Goal: Information Seeking & Learning: Learn about a topic

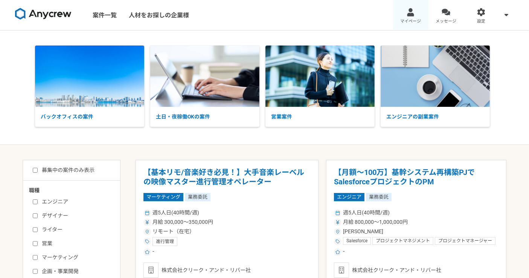
click at [411, 16] on div at bounding box center [410, 12] width 9 height 9
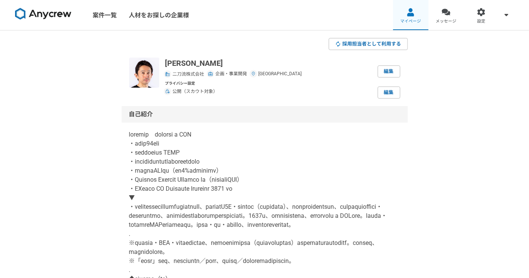
click at [419, 14] on link "マイページ" at bounding box center [410, 15] width 35 height 30
click at [57, 22] on link at bounding box center [43, 15] width 62 height 21
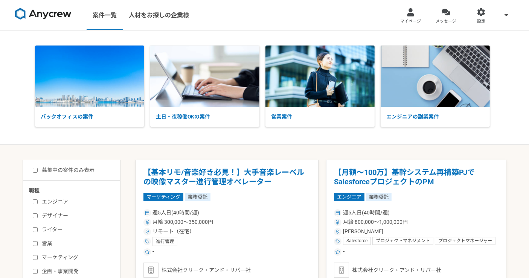
click at [33, 168] on input "募集中の案件のみ表示" at bounding box center [35, 170] width 5 height 5
checkbox input "true"
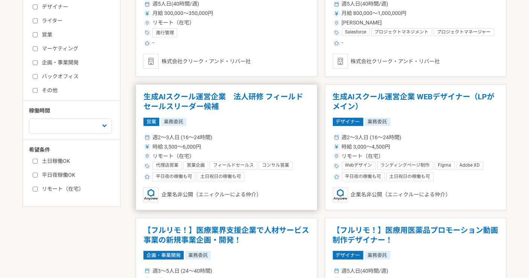
scroll to position [292, 0]
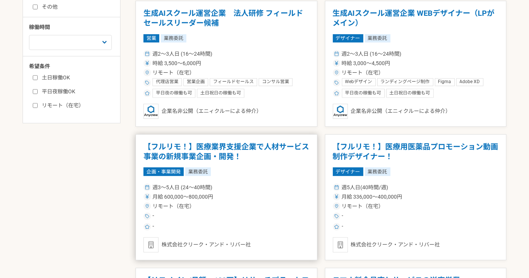
click at [292, 147] on h1 "【フルリモ！】医療業界支援企業で人材サービス事業の新規事業企画・開発！" at bounding box center [226, 151] width 166 height 19
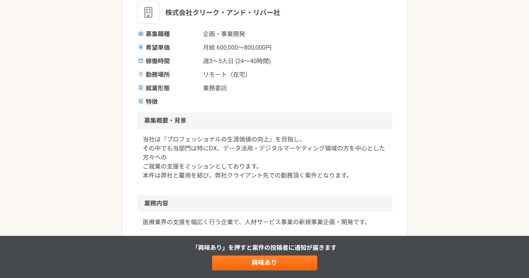
scroll to position [167, 0]
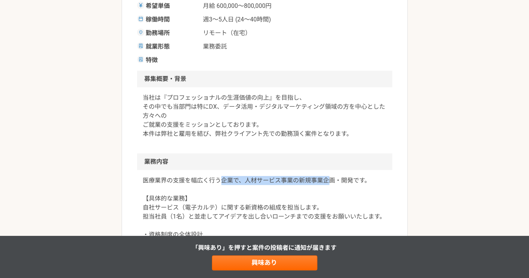
drag, startPoint x: 223, startPoint y: 179, endPoint x: 353, endPoint y: 168, distance: 130.3
click at [331, 179] on p "医療業界の支援を幅広く行う企業で、人材サービス事業の新規事業企画・開発です。 【具体的な業務】 自社サービス（電子カルテ）に関する新資格の組成を担当します。 …" at bounding box center [264, 234] width 243 height 117
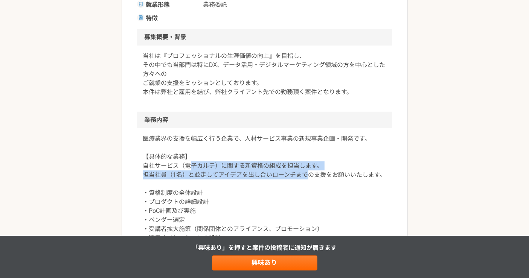
drag, startPoint x: 193, startPoint y: 168, endPoint x: 309, endPoint y: 179, distance: 116.4
click at [309, 179] on p "医療業界の支援を幅広く行う企業で、人材サービス事業の新規事業企画・開発です。 【具体的な業務】 自社サービス（電子カルテ）に関する新資格の組成を担当します。 …" at bounding box center [264, 192] width 243 height 117
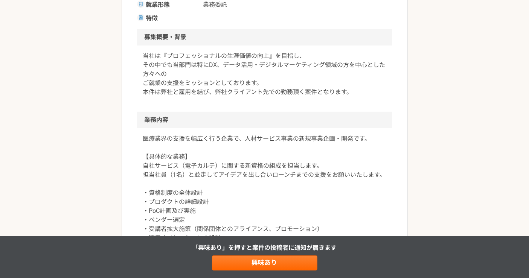
click at [244, 180] on p "医療業界の支援を幅広く行う企業で、人材サービス事業の新規事業企画・開発です。 【具体的な業務】 自社サービス（電子カルテ）に関する新資格の組成を担当します。 …" at bounding box center [264, 192] width 243 height 117
drag, startPoint x: 195, startPoint y: 173, endPoint x: 318, endPoint y: 170, distance: 123.1
click at [310, 173] on p "医療業界の支援を幅広く行う企業で、人材サービス事業の新規事業企画・開発です。 【具体的な業務】 自社サービス（電子カルテ）に関する新資格の組成を担当します。 …" at bounding box center [264, 192] width 243 height 117
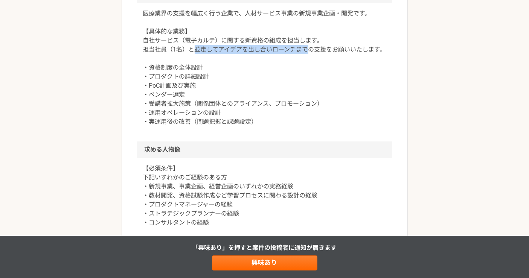
scroll to position [376, 0]
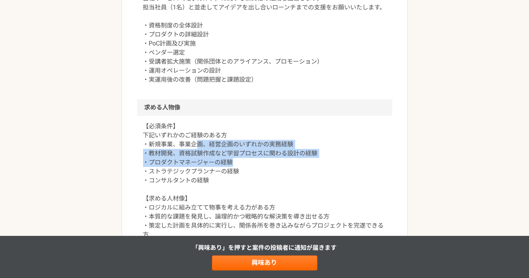
drag, startPoint x: 239, startPoint y: 146, endPoint x: 294, endPoint y: 162, distance: 57.5
click at [294, 162] on p "【必須条件】 下記いずれかのご経験のある方 ・新規事業、事業企画、経営企画のいずれかの実務経験 ・教材開発、資格試験作成など学習プロセスに関わる設計の経験 ・…" at bounding box center [264, 180] width 243 height 117
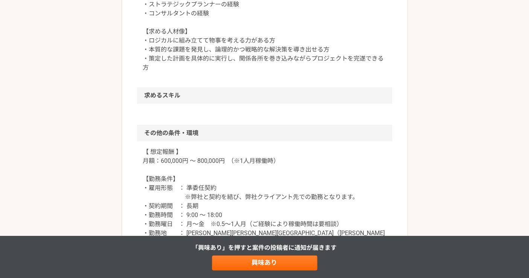
scroll to position [585, 0]
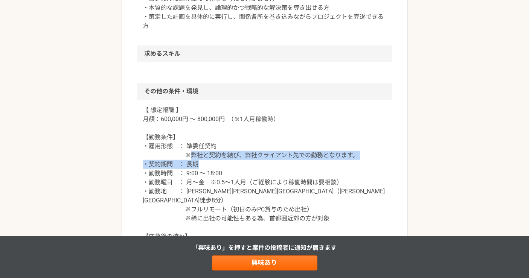
drag, startPoint x: 188, startPoint y: 157, endPoint x: 368, endPoint y: 167, distance: 179.8
click at [368, 164] on p "【 想定報酬 】 月額：600,000円 ～ 800,000円　（※1人月稼働時） 【勤務条件】 ・雇用形態　： 準委任契約 ※弊社と契約を結び、弊社クライア…" at bounding box center [264, 205] width 243 height 199
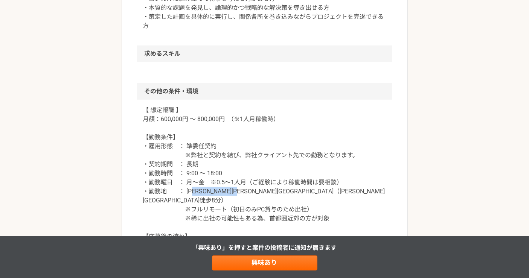
drag, startPoint x: 198, startPoint y: 193, endPoint x: 306, endPoint y: 192, distance: 108.8
click at [306, 192] on p "【 想定報酬 】 月額：600,000円 ～ 800,000円　（※1人月稼働時） 【勤務条件】 ・雇用形態　： 準委任契約 ※弊社と契約を結び、弊社クライア…" at bounding box center [264, 205] width 243 height 199
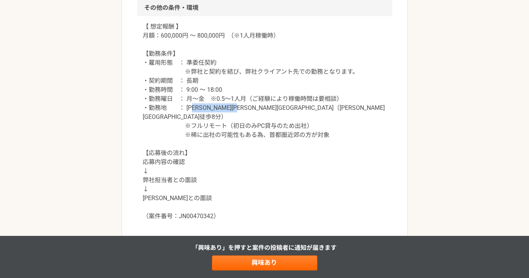
scroll to position [627, 0]
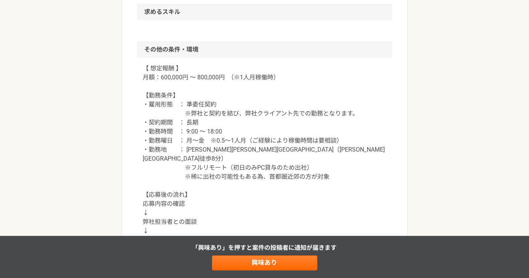
click at [328, 137] on p "【 想定報酬 】 月額：600,000円 ～ 800,000円　（※1人月稼働時） 【勤務条件】 ・雇用形態　： 準委任契約 ※弊社と契約を結び、弊社クライア…" at bounding box center [264, 163] width 243 height 199
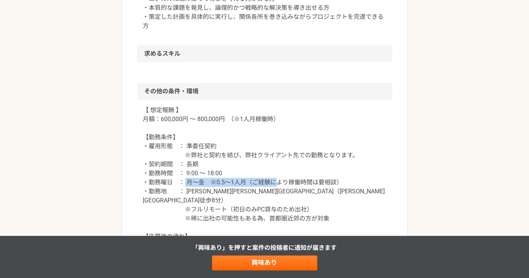
drag, startPoint x: 185, startPoint y: 184, endPoint x: 303, endPoint y: 180, distance: 118.2
click at [293, 181] on p "【 想定報酬 】 月額：600,000円 ～ 800,000円　（※1人月稼働時） 【勤務条件】 ・雇用形態　： 準委任契約 ※弊社と契約を結び、弊社クライア…" at bounding box center [264, 205] width 243 height 199
click at [367, 179] on p "【 想定報酬 】 月額：600,000円 ～ 800,000円　（※1人月稼働時） 【勤務条件】 ・雇用形態　： 準委任契約 ※弊社と契約を結び、弊社クライア…" at bounding box center [264, 205] width 243 height 199
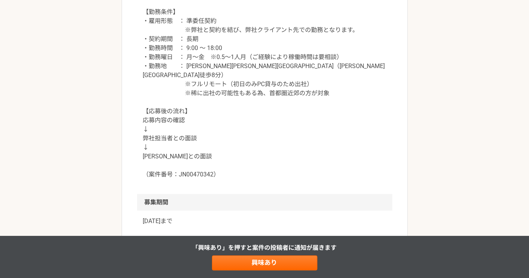
scroll to position [836, 0]
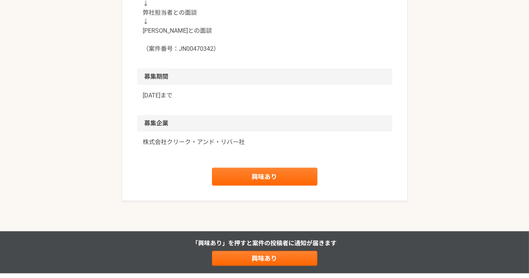
click at [181, 138] on p "株式会社クリーク・アンド・リバー社" at bounding box center [264, 142] width 243 height 9
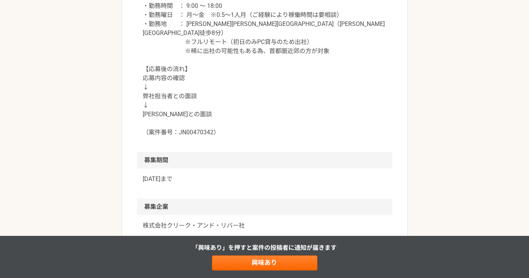
scroll to position [710, 0]
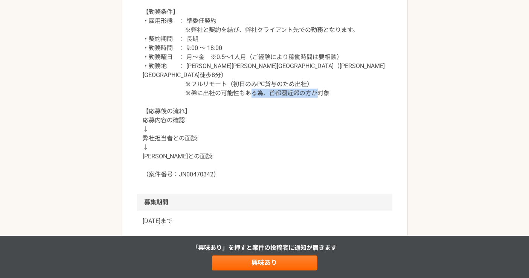
drag, startPoint x: 215, startPoint y: 168, endPoint x: 251, endPoint y: 168, distance: 36.1
click at [251, 168] on p "【 想定報酬 】 月額：600,000円 ～ 800,000円　（※1人月稼働時） 【勤務条件】 ・雇用形態　： 準委任契約 ※弊社と契約を結び、弊社クライア…" at bounding box center [264, 79] width 243 height 199
drag, startPoint x: 220, startPoint y: 75, endPoint x: 312, endPoint y: 77, distance: 91.8
click at [312, 77] on p "【 想定報酬 】 月額：600,000円 ～ 800,000円　（※1人月稼働時） 【勤務条件】 ・雇用形態　： 準委任契約 ※弊社と契約を結び、弊社クライア…" at bounding box center [264, 79] width 243 height 199
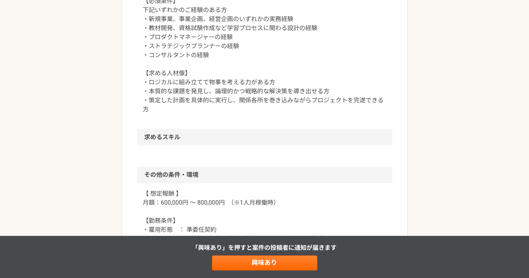
scroll to position [418, 0]
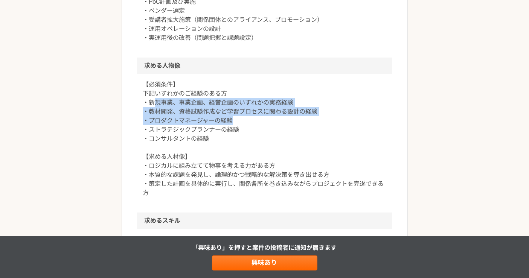
drag, startPoint x: 152, startPoint y: 103, endPoint x: 319, endPoint y: 119, distance: 167.5
click at [318, 119] on p "【必須条件】 下記いずれかのご経験のある方 ・新規事業、事業企画、経営企画のいずれかの実務経験 ・教材開発、資格試験作成など学習プロセスに関わる設計の経験 ・…" at bounding box center [264, 138] width 243 height 117
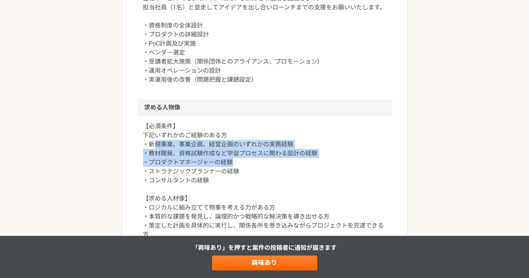
scroll to position [334, 0]
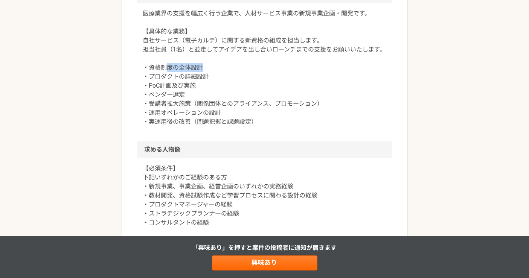
drag, startPoint x: 167, startPoint y: 68, endPoint x: 273, endPoint y: 69, distance: 105.4
click at [236, 68] on p "医療業界の支援を幅広く行う企業で、人材サービス事業の新規事業企画・開発です。 【具体的な業務】 自社サービス（電子カルテ）に関する新資格の組成を担当します。 …" at bounding box center [264, 67] width 243 height 117
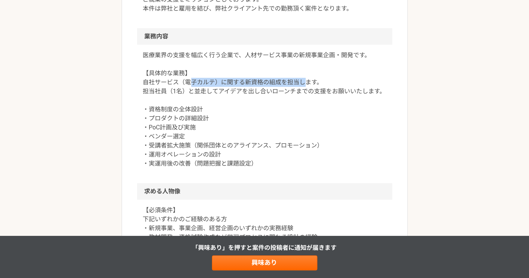
drag, startPoint x: 193, startPoint y: 82, endPoint x: 221, endPoint y: 105, distance: 35.3
click at [304, 82] on p "医療業界の支援を幅広く行う企業で、人材サービス事業の新規事業企画・開発です。 【具体的な業務】 自社サービス（電子カルテ）に関する新資格の組成を担当します。 …" at bounding box center [264, 109] width 243 height 117
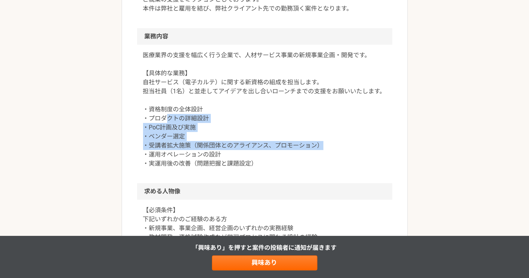
drag, startPoint x: 167, startPoint y: 116, endPoint x: 329, endPoint y: 149, distance: 165.2
click at [329, 149] on p "医療業界の支援を幅広く行う企業で、人材サービス事業の新規事業企画・開発です。 【具体的な業務】 自社サービス（電子カルテ）に関する新資格の組成を担当します。 …" at bounding box center [264, 109] width 243 height 117
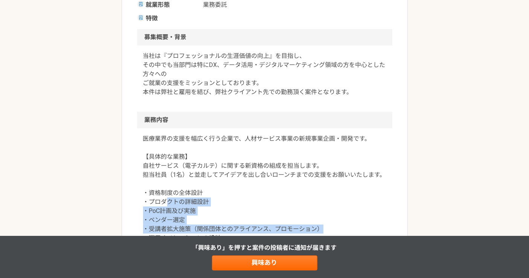
scroll to position [0, 0]
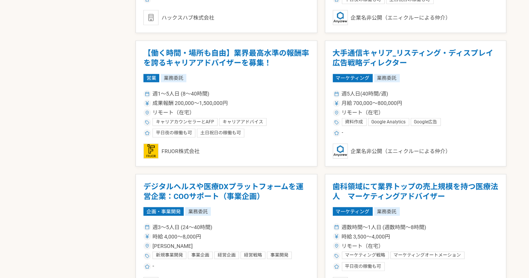
scroll to position [1003, 0]
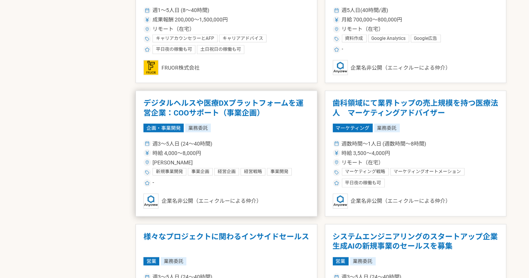
click at [300, 107] on h1 "デジタルヘルスや医療DXプラットフォームを運営企業：COOサポート（事業企画）" at bounding box center [226, 108] width 166 height 19
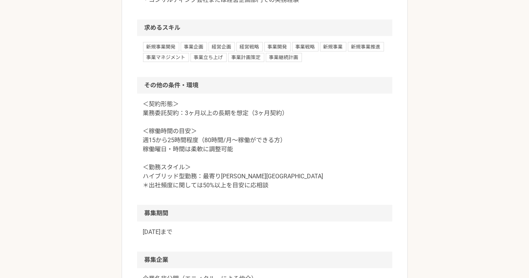
scroll to position [878, 0]
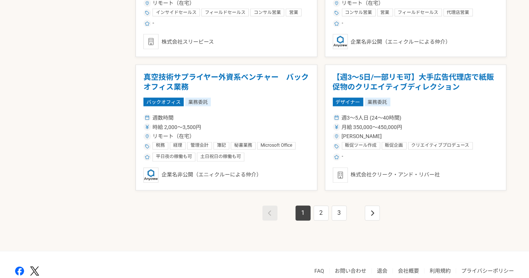
scroll to position [1331, 0]
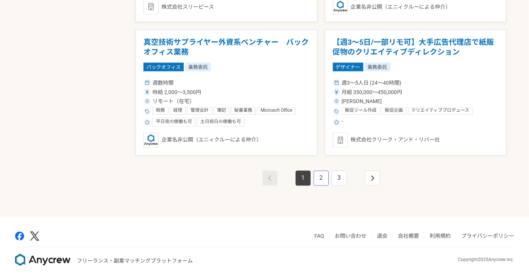
click at [319, 176] on link "2" at bounding box center [320, 178] width 15 height 15
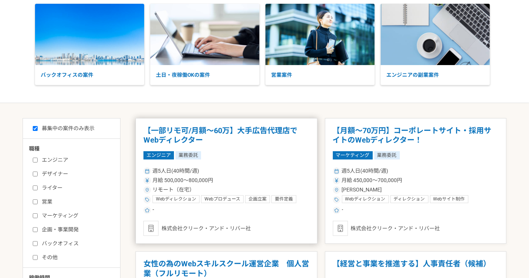
scroll to position [167, 0]
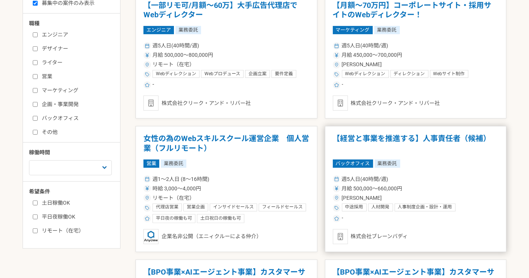
click at [435, 175] on div "週5人日(40時間/週)" at bounding box center [416, 179] width 166 height 8
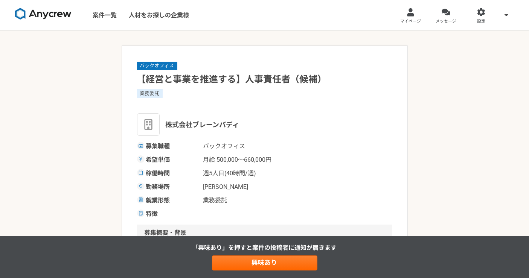
scroll to position [42, 0]
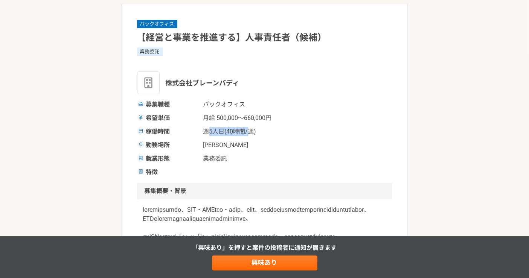
drag, startPoint x: 206, startPoint y: 131, endPoint x: 278, endPoint y: 129, distance: 71.5
click at [255, 129] on span "週5人日(40時間/週)" at bounding box center [240, 131] width 75 height 9
click at [318, 125] on div "募集職種 バックオフィス 希望単価 月給 500,000〜660,000円 稼働時間 週5人日(40時間/週) 勤務場所 [PERSON_NAME] 就業形態…" at bounding box center [264, 138] width 255 height 77
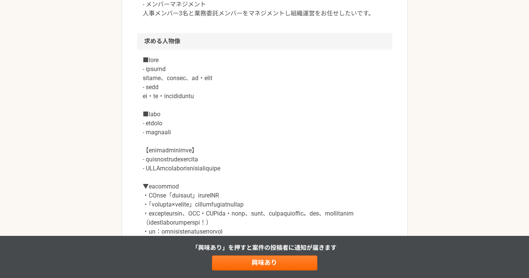
scroll to position [585, 0]
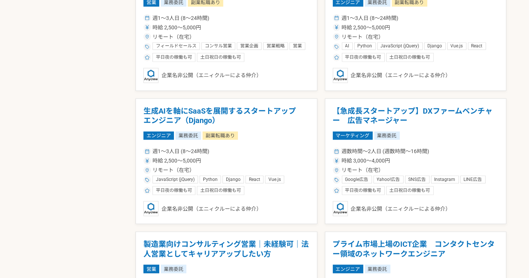
scroll to position [1296, 0]
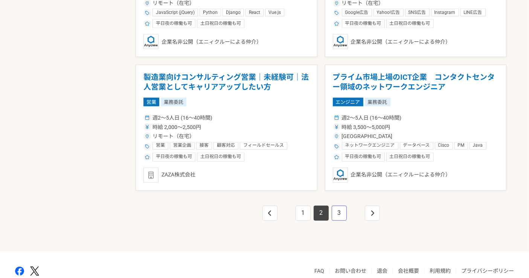
click at [341, 207] on link "3" at bounding box center [339, 213] width 15 height 15
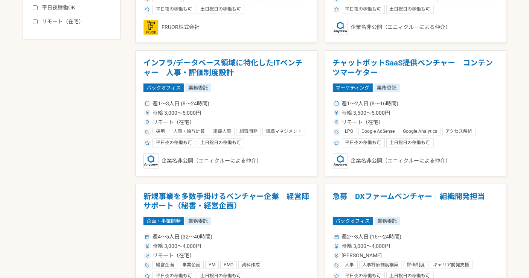
scroll to position [418, 0]
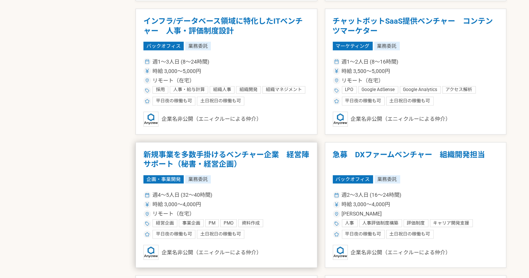
click at [301, 193] on div "週4〜5人日 (32〜40時間)" at bounding box center [226, 195] width 166 height 8
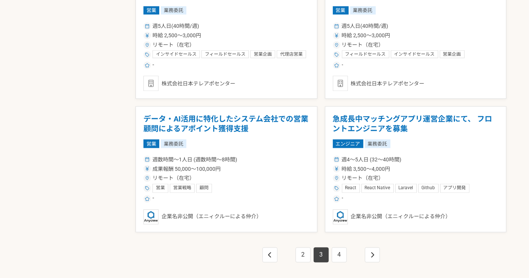
scroll to position [1331, 0]
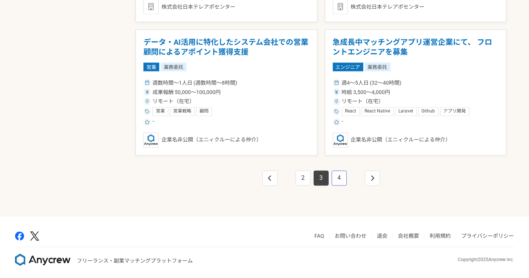
click at [342, 176] on link "4" at bounding box center [339, 178] width 15 height 15
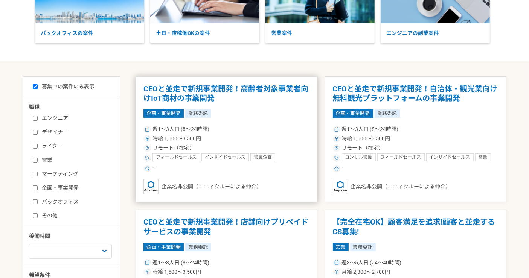
scroll to position [125, 0]
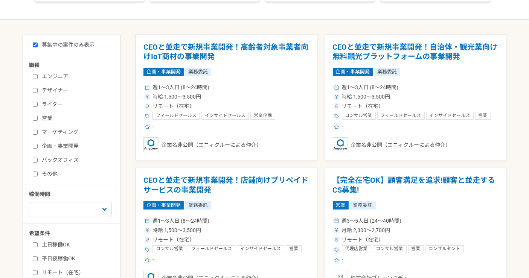
click at [37, 146] on input "企画・事業開発" at bounding box center [35, 146] width 5 height 5
checkbox input "true"
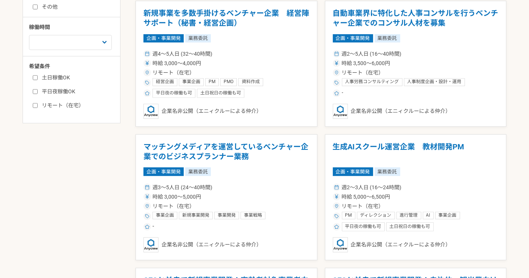
scroll to position [376, 0]
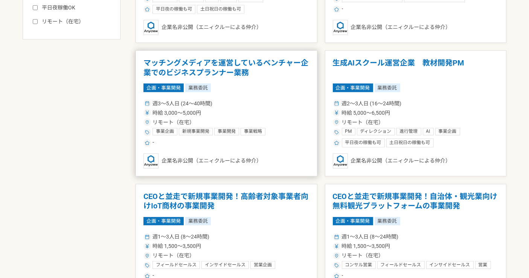
click at [295, 117] on div "週3〜5人日 (24〜40時間) 時給 3,000〜5,000円 リモート（在宅） 事業企画 新規事業開発 事業開発 事業戦略 カスタマーサクセス カスタマー…" at bounding box center [226, 122] width 166 height 49
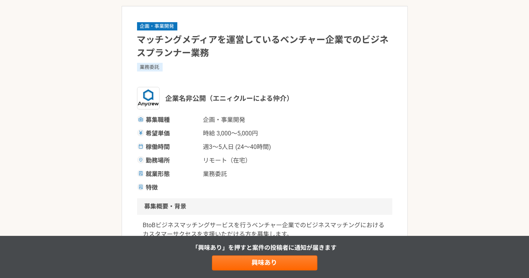
scroll to position [123, 0]
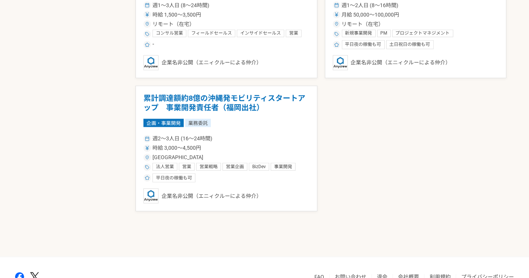
scroll to position [658, 0]
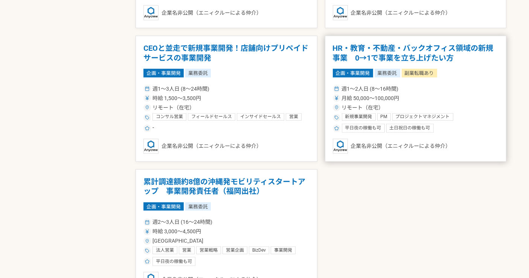
click at [458, 79] on article "HR・教育・不動産・バックオフィス領域の新規事業　0→1で事業を立ち上げたい方 企画・事業開発 業務委託 副業転職あり 週1〜2人日 (8〜16時間) 月給 …" at bounding box center [416, 99] width 182 height 126
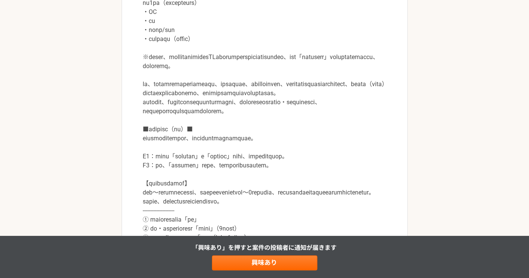
scroll to position [376, 0]
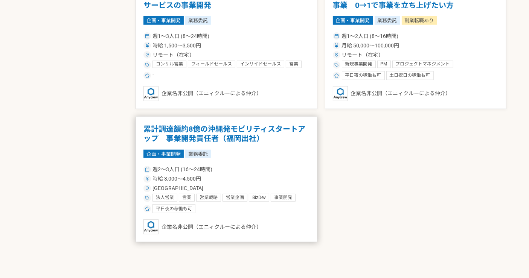
scroll to position [669, 0]
